Goal: Task Accomplishment & Management: Manage account settings

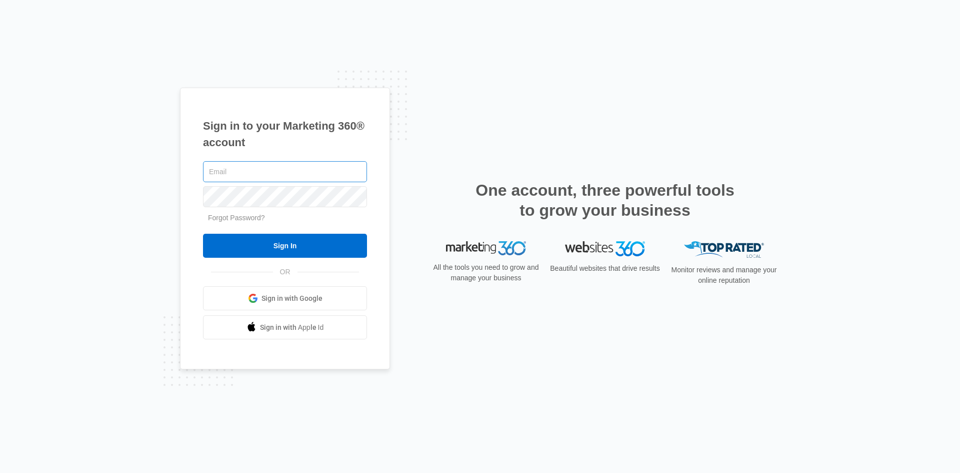
click at [217, 173] on input "text" at bounding box center [285, 171] width 164 height 21
type input "[EMAIL_ADDRESS][DOMAIN_NAME]"
click at [232, 219] on link "Forgot Password?" at bounding box center [236, 218] width 57 height 8
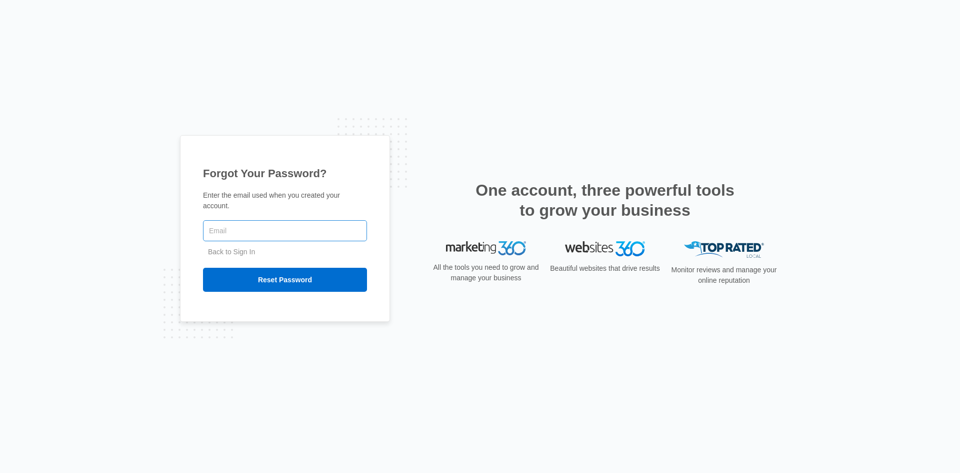
click at [242, 226] on input "text" at bounding box center [285, 230] width 164 height 21
type input "[EMAIL_ADDRESS][DOMAIN_NAME]"
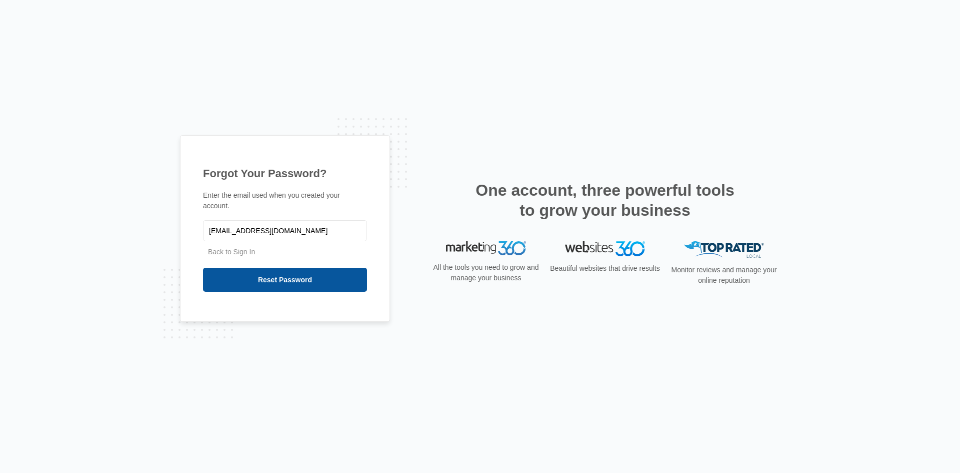
click at [279, 278] on input "Reset Password" at bounding box center [285, 280] width 164 height 24
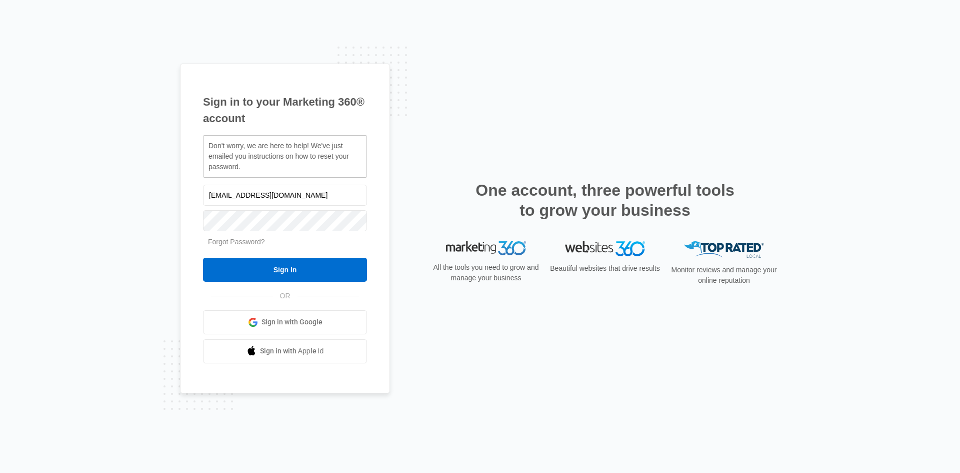
click at [235, 245] on link "Forgot Password?" at bounding box center [236, 242] width 57 height 8
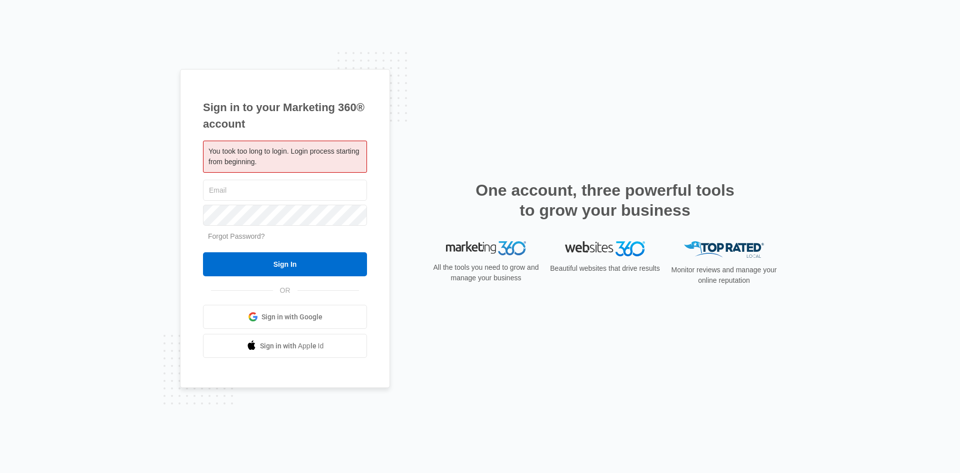
click at [230, 236] on link "Forgot Password?" at bounding box center [236, 236] width 57 height 8
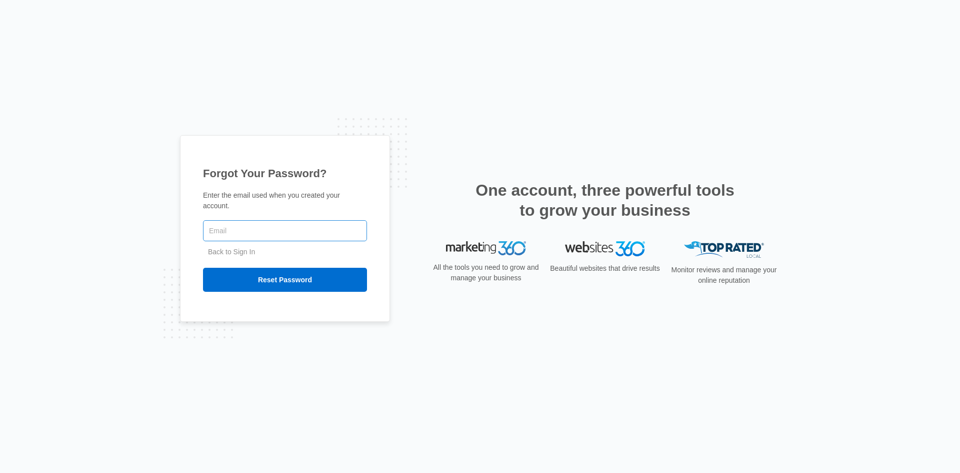
click at [237, 229] on input "text" at bounding box center [285, 230] width 164 height 21
type input "[EMAIL_ADDRESS][DOMAIN_NAME]"
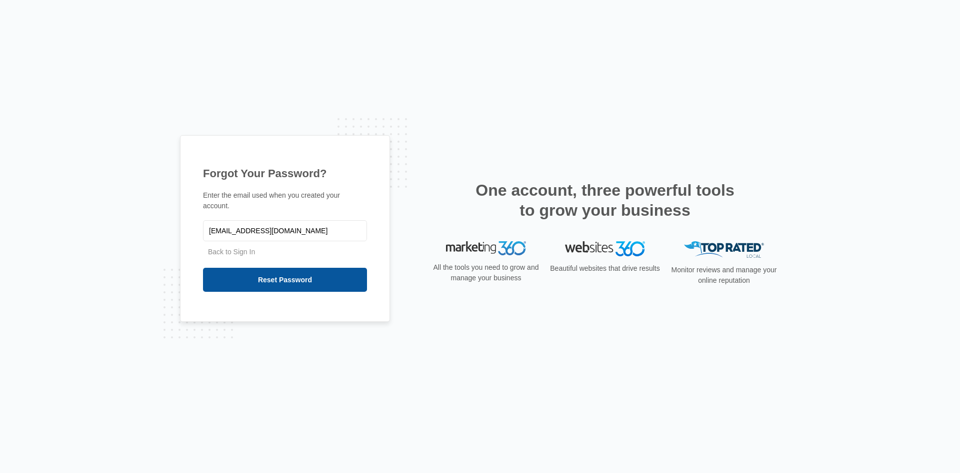
click at [287, 276] on input "Reset Password" at bounding box center [285, 280] width 164 height 24
